Goal: Task Accomplishment & Management: Manage account settings

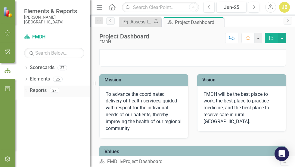
click at [36, 91] on link "Reports" at bounding box center [38, 90] width 17 height 7
click at [9, 33] on icon "button" at bounding box center [8, 32] width 6 height 5
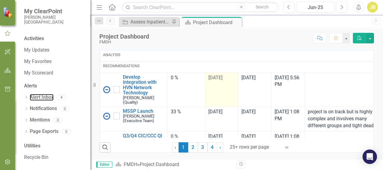
scroll to position [120, 0]
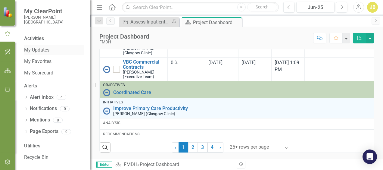
click at [29, 50] on link "My Updates" at bounding box center [54, 50] width 60 height 7
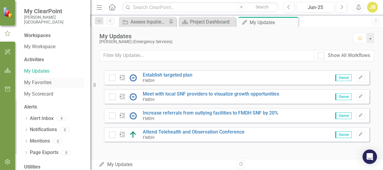
click at [43, 83] on link "My Favorites" at bounding box center [54, 82] width 60 height 7
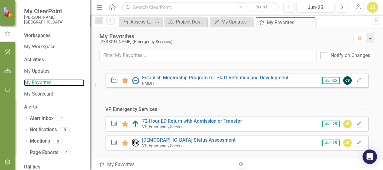
scroll to position [77, 0]
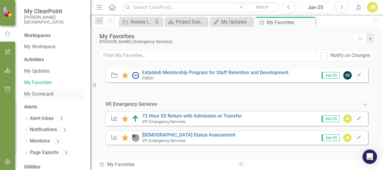
click at [34, 94] on link "My Scorecard" at bounding box center [54, 94] width 60 height 7
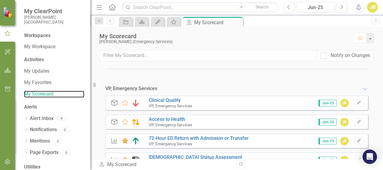
scroll to position [211, 0]
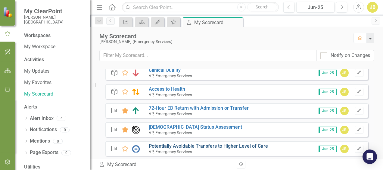
click at [200, 146] on link "Potentially Avoidable Transfers to Higher Level of Care" at bounding box center [208, 146] width 119 height 6
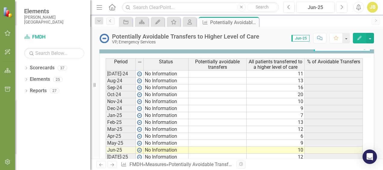
scroll to position [301, 0]
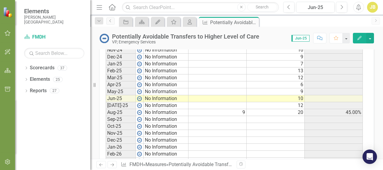
click at [288, 118] on td at bounding box center [276, 119] width 58 height 7
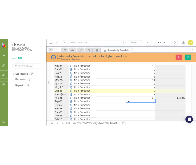
scroll to position [304, 0]
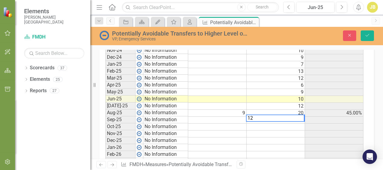
type textarea "12"
click at [289, 137] on td at bounding box center [276, 140] width 58 height 7
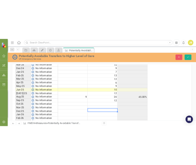
scroll to position [326, 0]
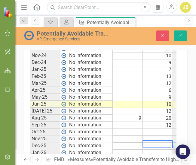
click at [137, 114] on td at bounding box center [128, 111] width 30 height 7
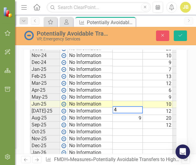
type textarea "4"
click at [131, 107] on td at bounding box center [128, 104] width 30 height 7
click at [154, 86] on td "12" at bounding box center [158, 83] width 30 height 7
type textarea "12"
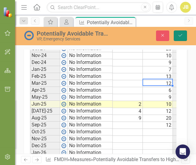
click at [179, 33] on button "Save" at bounding box center [180, 35] width 13 height 11
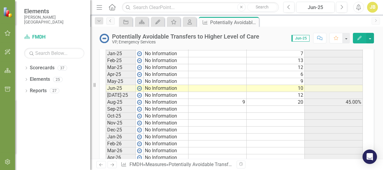
scroll to position [292, 0]
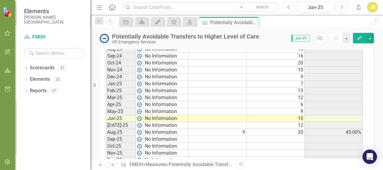
click at [230, 124] on td at bounding box center [218, 125] width 58 height 7
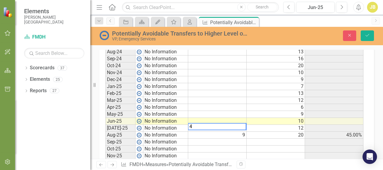
scroll to position [294, 0]
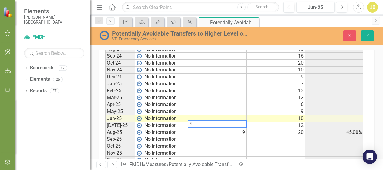
type textarea "4"
click at [228, 115] on td at bounding box center [217, 118] width 58 height 7
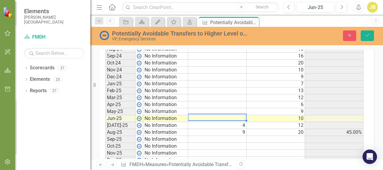
click at [232, 116] on td at bounding box center [217, 118] width 58 height 7
type textarea "2"
click at [295, 33] on button "Save" at bounding box center [367, 35] width 13 height 11
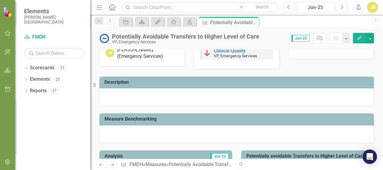
scroll to position [0, 0]
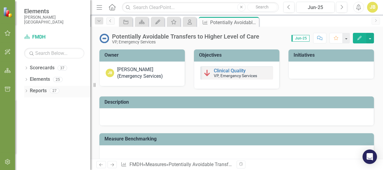
click at [40, 91] on link "Reports" at bounding box center [38, 90] width 17 height 7
click at [7, 32] on icon "button" at bounding box center [8, 33] width 6 height 5
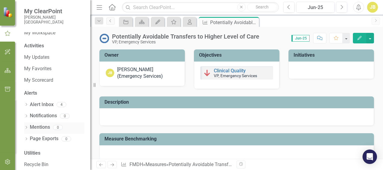
scroll to position [21, 0]
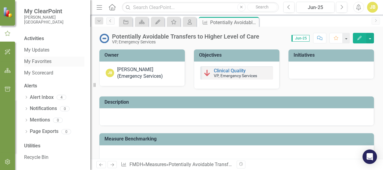
click at [37, 61] on link "My Favorites" at bounding box center [54, 61] width 60 height 7
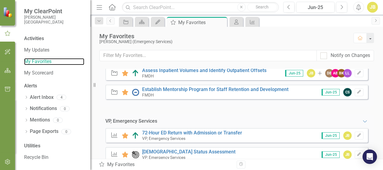
scroll to position [77, 0]
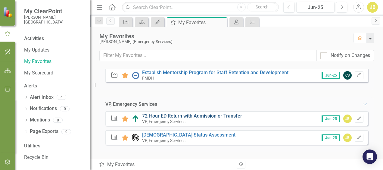
click at [184, 115] on link "72-Hour ED Return with Admission or Transfer" at bounding box center [192, 116] width 100 height 6
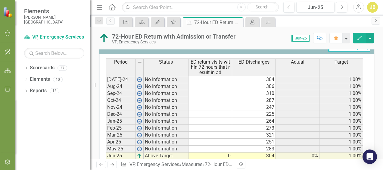
scroll to position [345, 0]
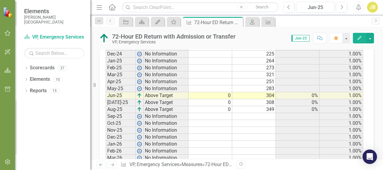
click at [260, 113] on td at bounding box center [254, 116] width 44 height 7
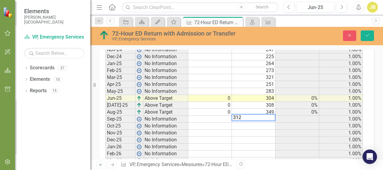
scroll to position [348, 0]
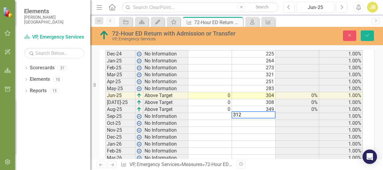
type textarea "312"
click at [266, 134] on td at bounding box center [254, 137] width 44 height 7
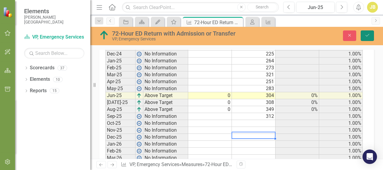
click at [295, 36] on icon "Save" at bounding box center [367, 35] width 5 height 4
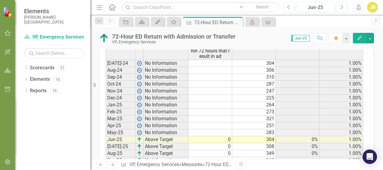
scroll to position [361, 0]
